Goal: Task Accomplishment & Management: Complete application form

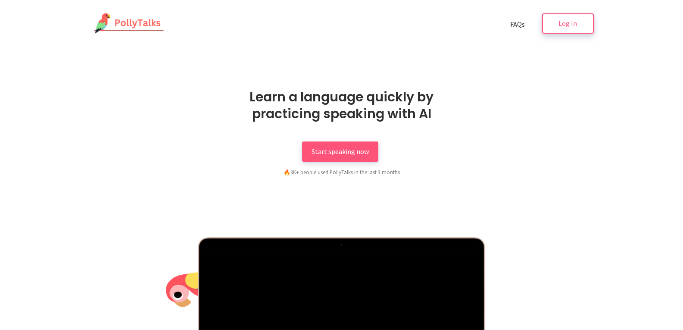
click at [584, 27] on link "Log In" at bounding box center [568, 23] width 52 height 20
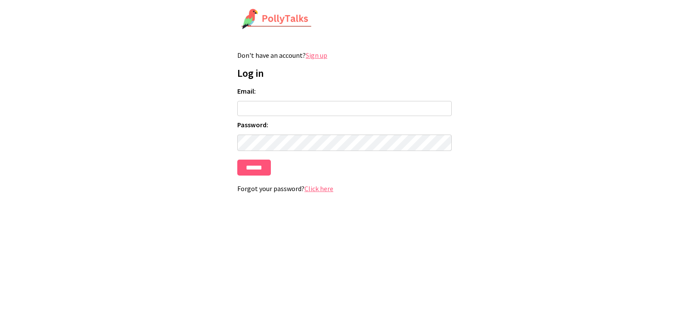
click at [265, 114] on input "Email:" at bounding box center [344, 108] width 215 height 15
click at [316, 56] on link "Sign up" at bounding box center [317, 55] width 22 height 9
